Goal: Task Accomplishment & Management: Use online tool/utility

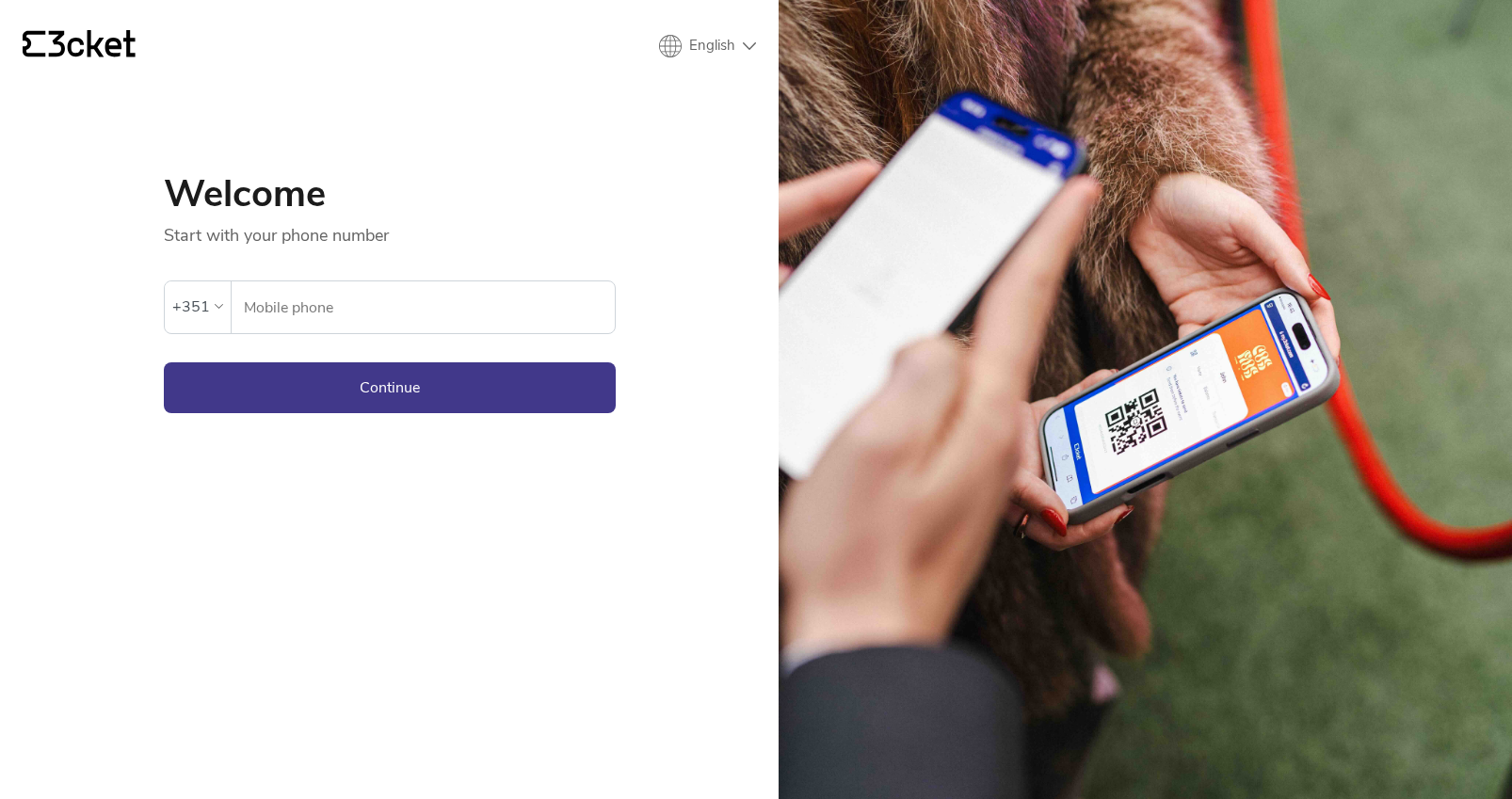
click at [314, 315] on input "Mobile phone" at bounding box center [429, 307] width 372 height 52
type input "910008058"
click at [164, 363] on button "Continue" at bounding box center [390, 388] width 452 height 51
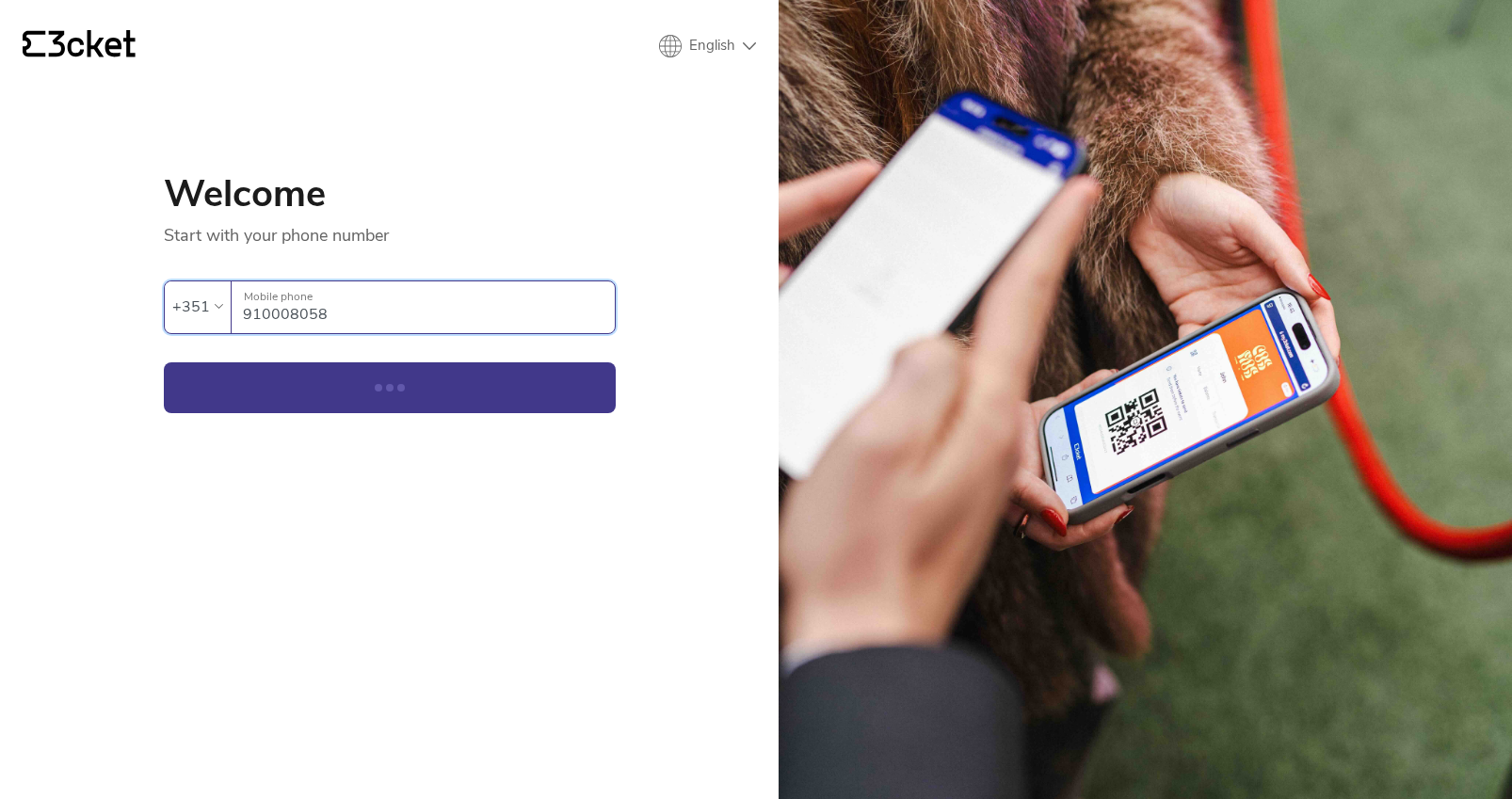
click at [306, 605] on div "{' '} English English Português Español Welcome Start with your phone number An…" at bounding box center [389, 399] width 778 height 799
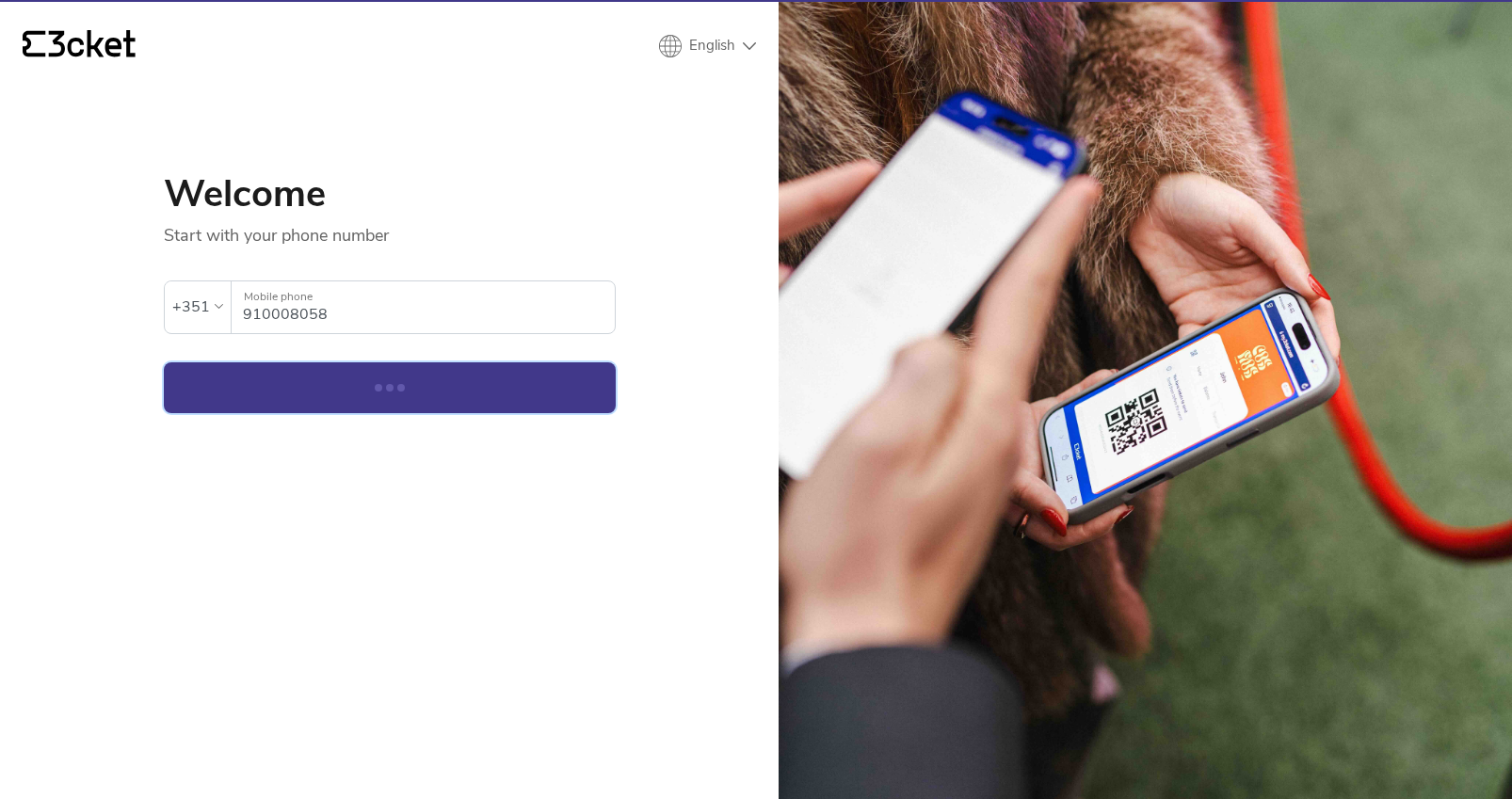
click at [343, 396] on button "Continue" at bounding box center [390, 388] width 452 height 51
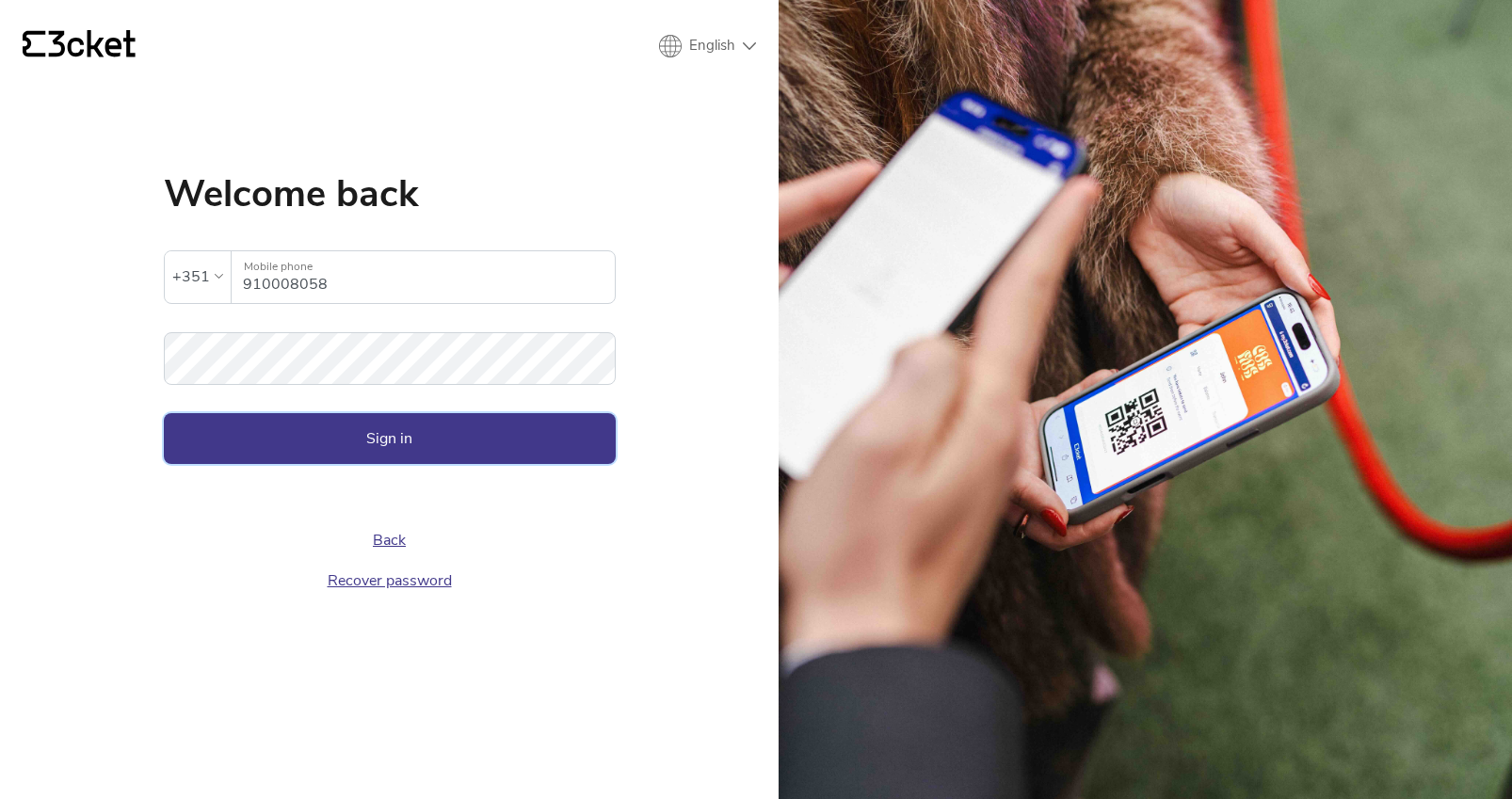
click at [353, 428] on button "Sign in" at bounding box center [390, 438] width 452 height 51
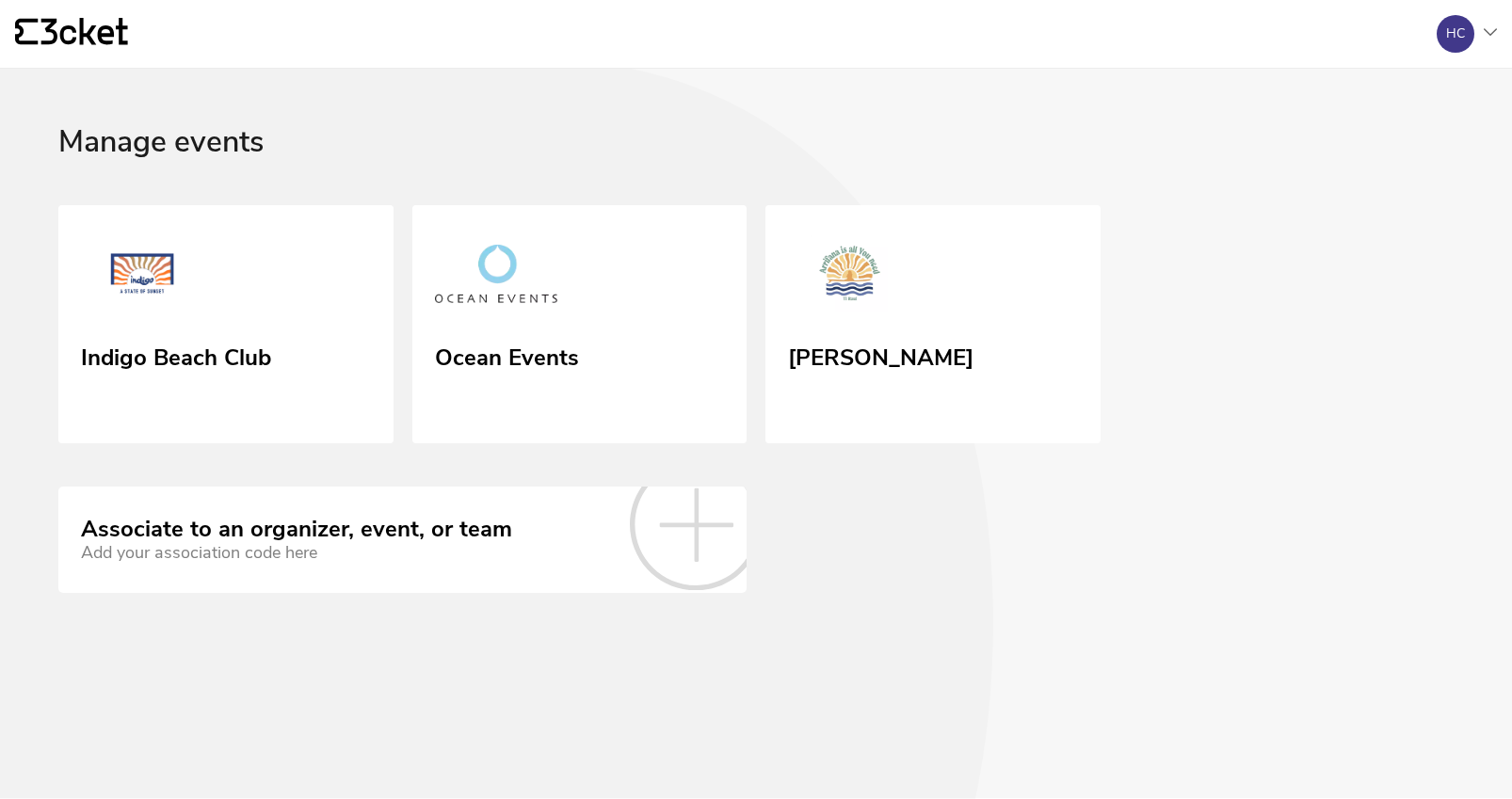
click at [428, 543] on div "Add your association code here" at bounding box center [295, 552] width 431 height 20
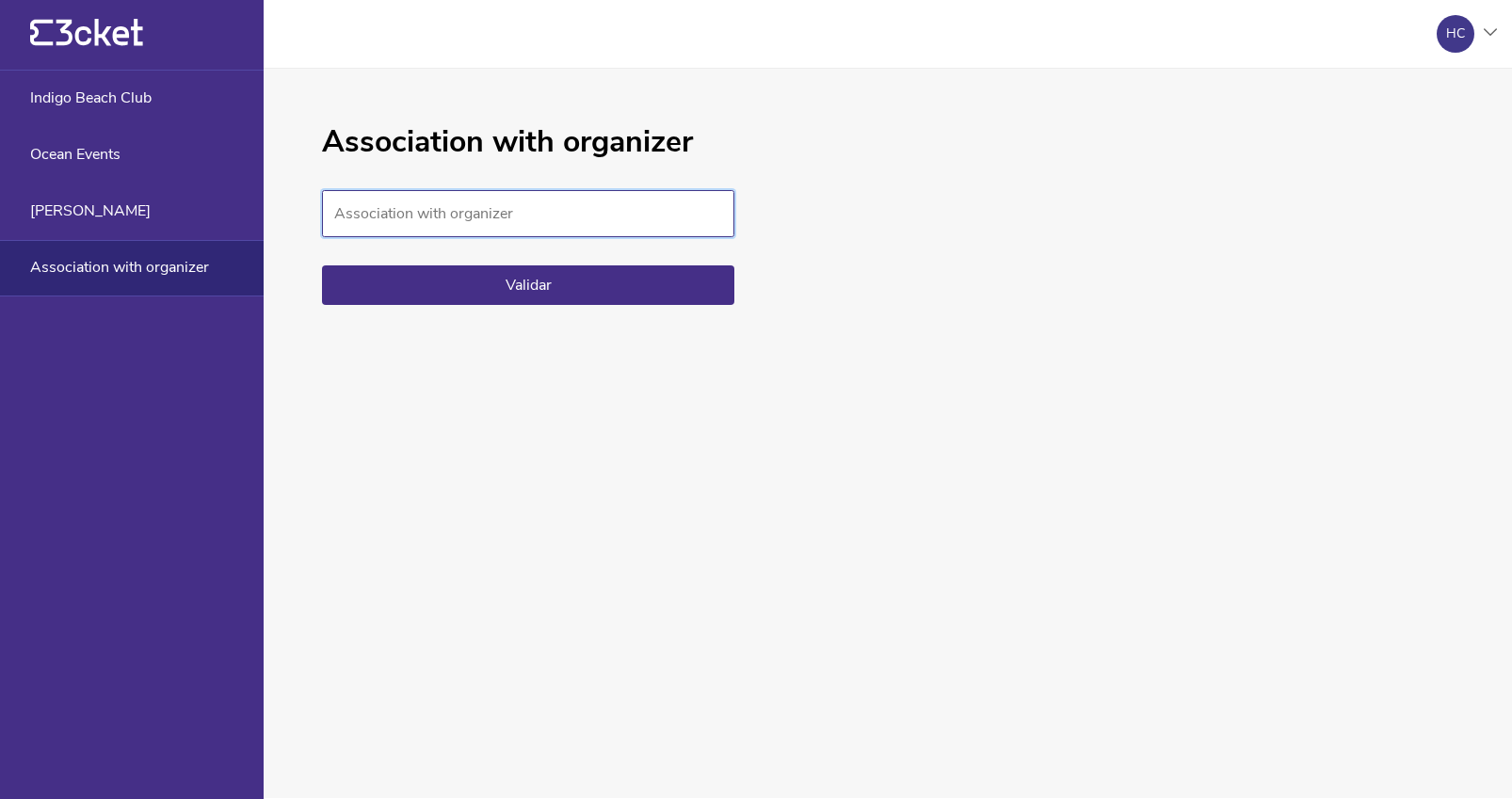
click at [511, 222] on input "Association with organizer" at bounding box center [529, 213] width 413 height 47
paste input "bb9d6a2920314c389b3b37fd4ca1ee9d"
type input "bb9d6a2920314c389b3b37fd4ca1ee9d"
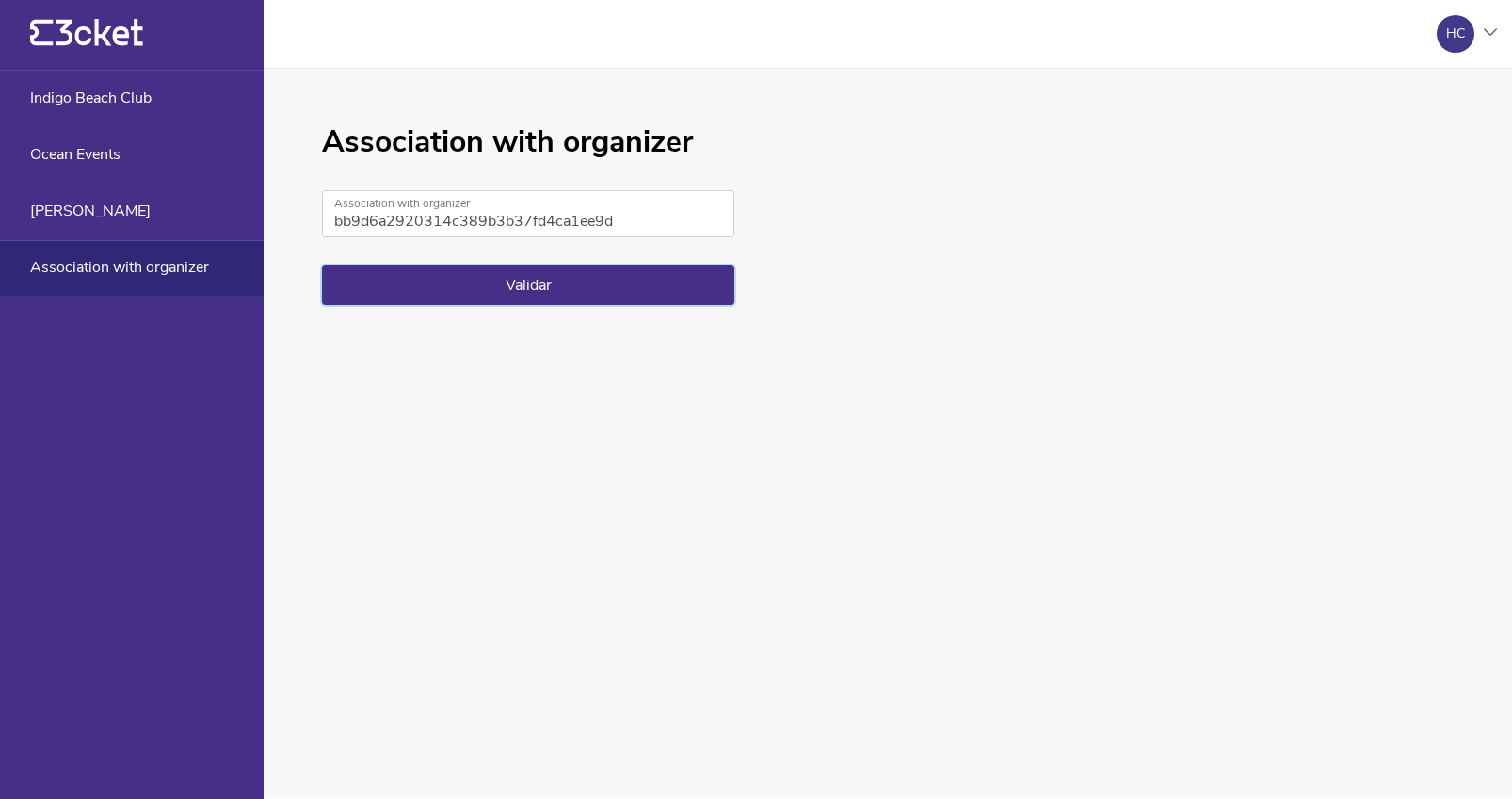
click at [536, 282] on button "Validar" at bounding box center [529, 285] width 413 height 39
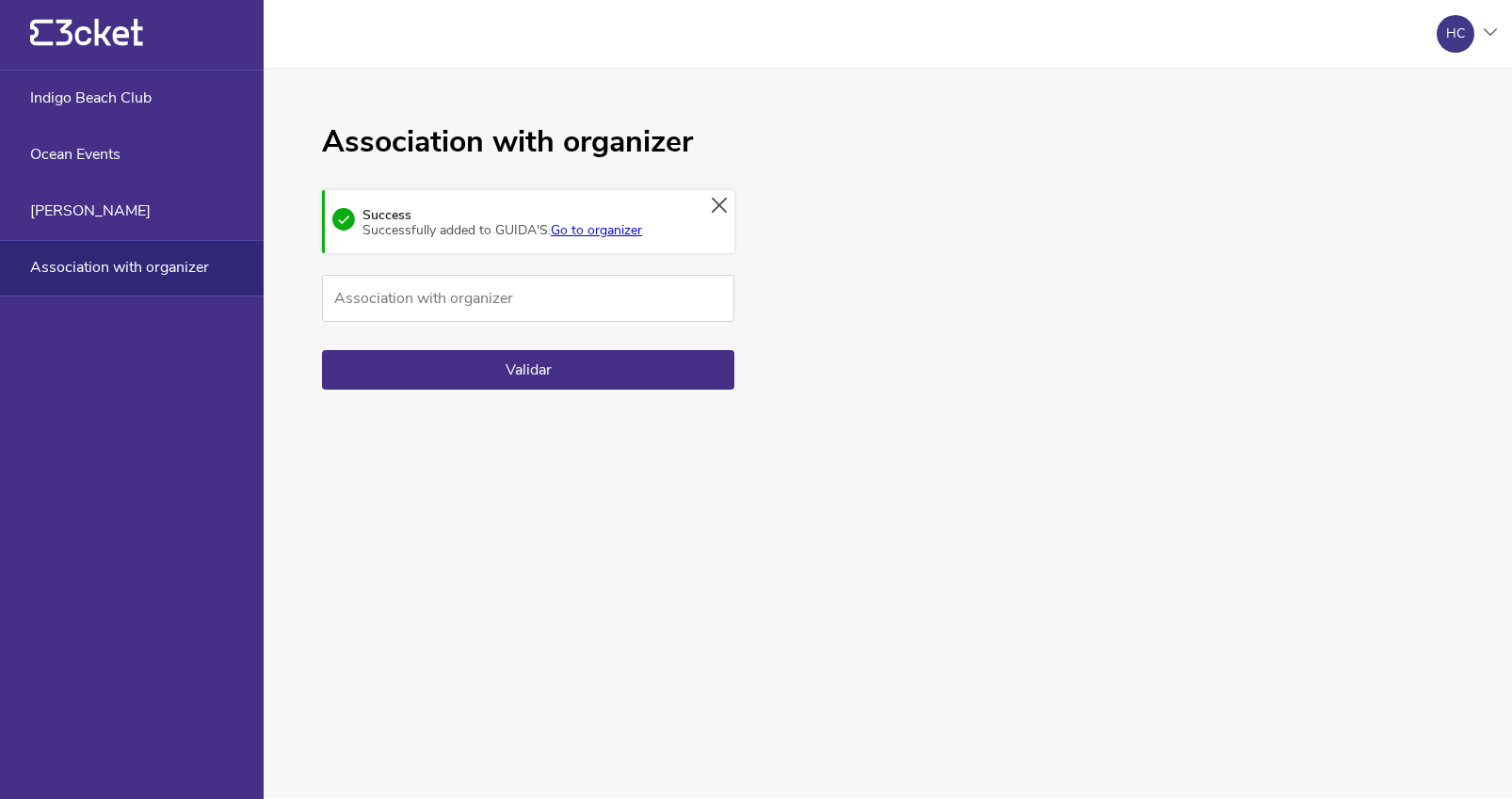
click at [588, 234] on link "Go to organizer" at bounding box center [596, 230] width 91 height 18
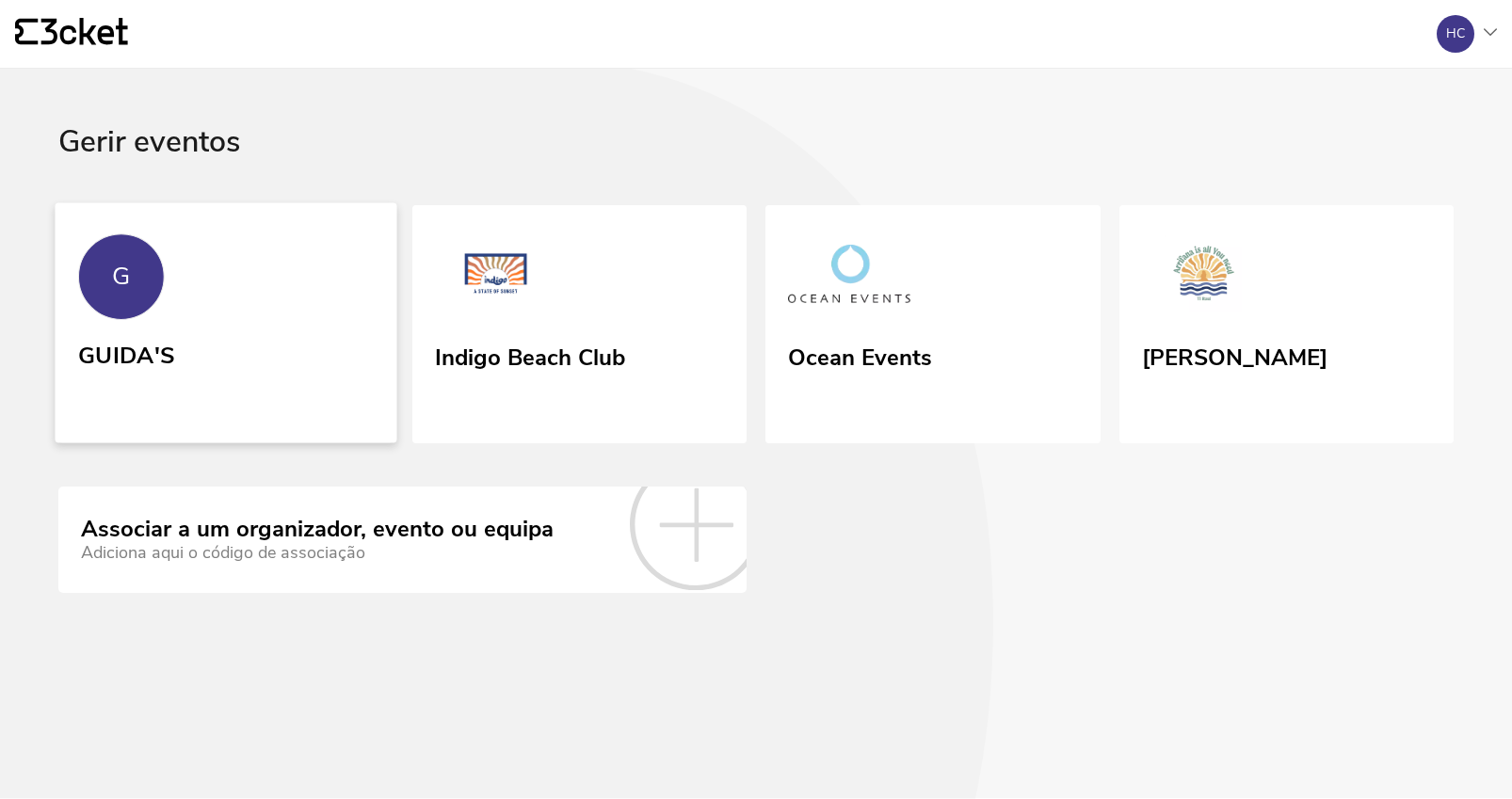
click at [248, 319] on link "G GUIDA'S" at bounding box center [225, 322] width 342 height 240
